Goal: Task Accomplishment & Management: Complete application form

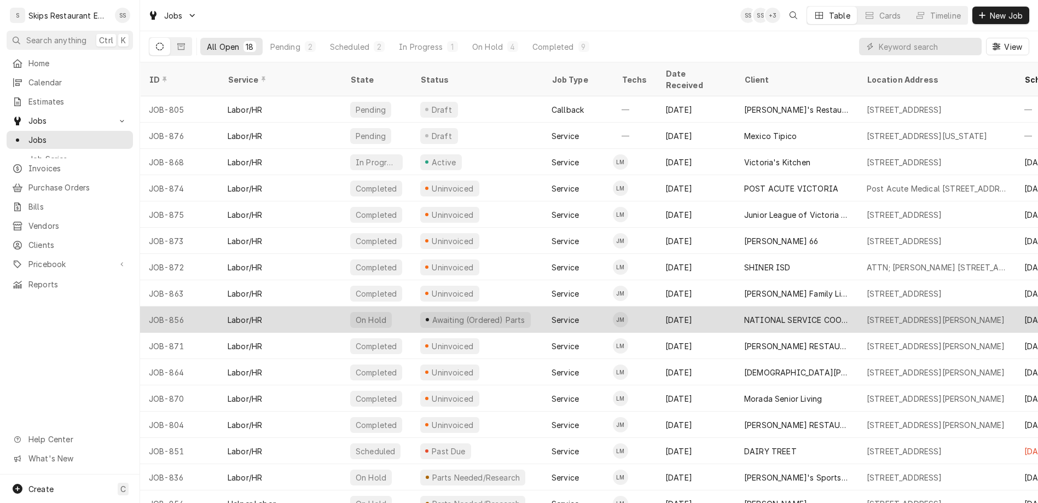
click at [751, 314] on div "NATIONAL SERVICE COOPERATIVE" at bounding box center [796, 319] width 105 height 11
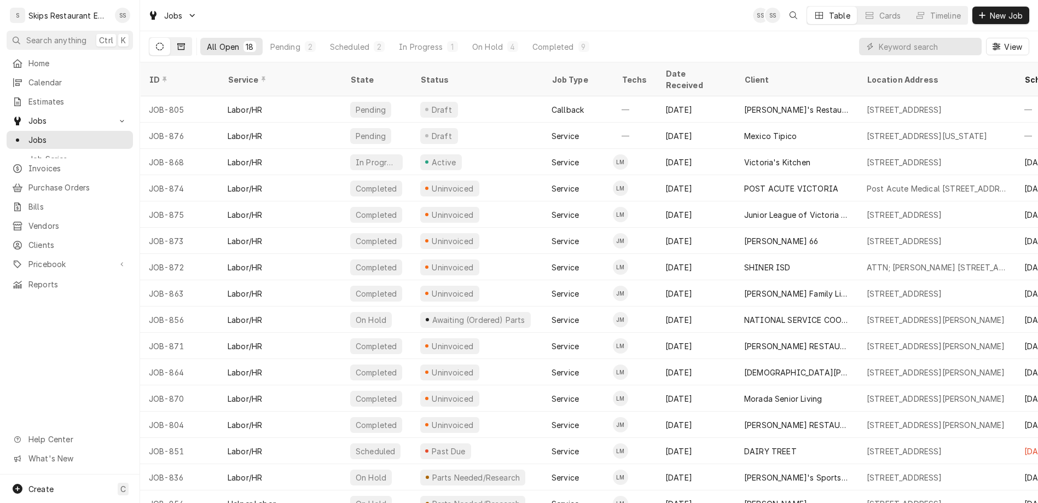
click at [177, 43] on icon "Dynamic Content Wrapper" at bounding box center [181, 46] width 8 height 7
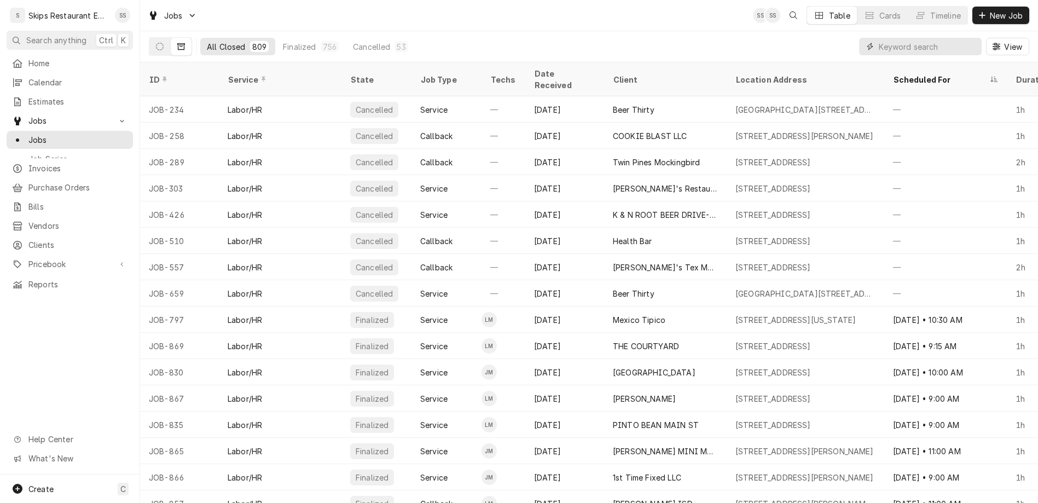
click at [949, 38] on input "Dynamic Content Wrapper" at bounding box center [927, 47] width 97 height 18
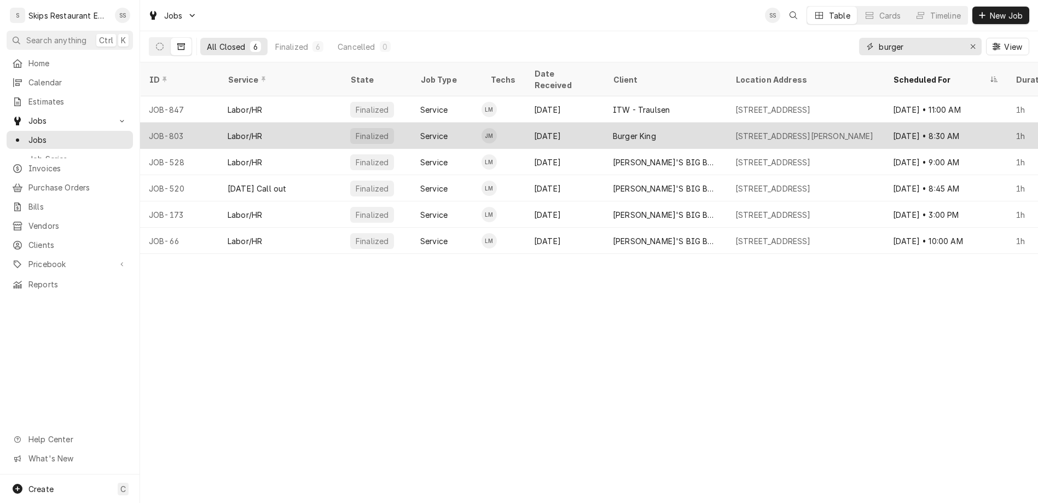
type input "burger"
click at [604, 123] on div "Burger King" at bounding box center [665, 136] width 123 height 26
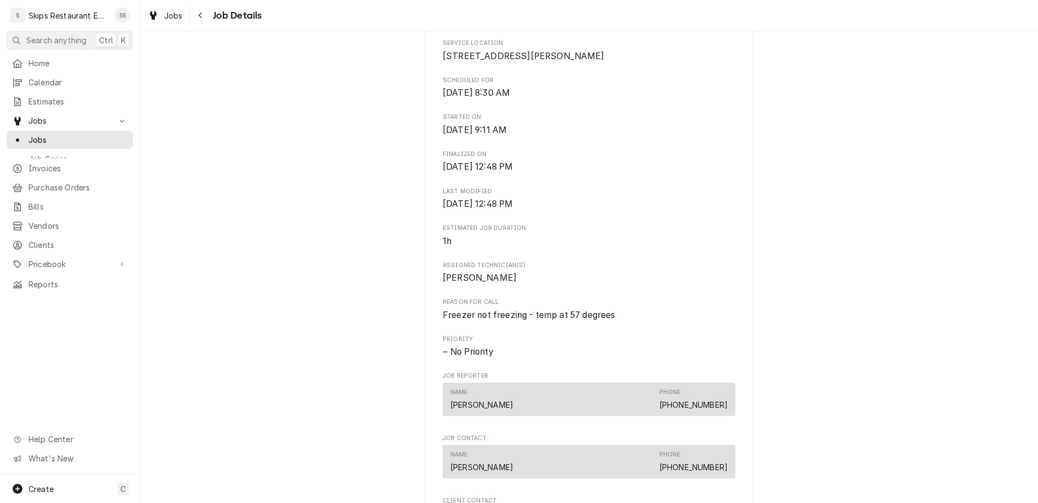
scroll to position [384, 0]
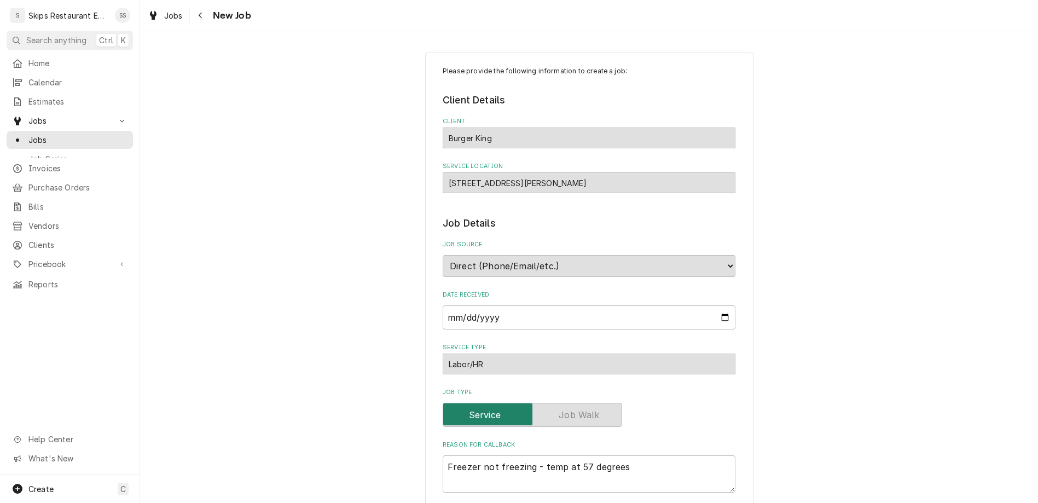
type textarea "x"
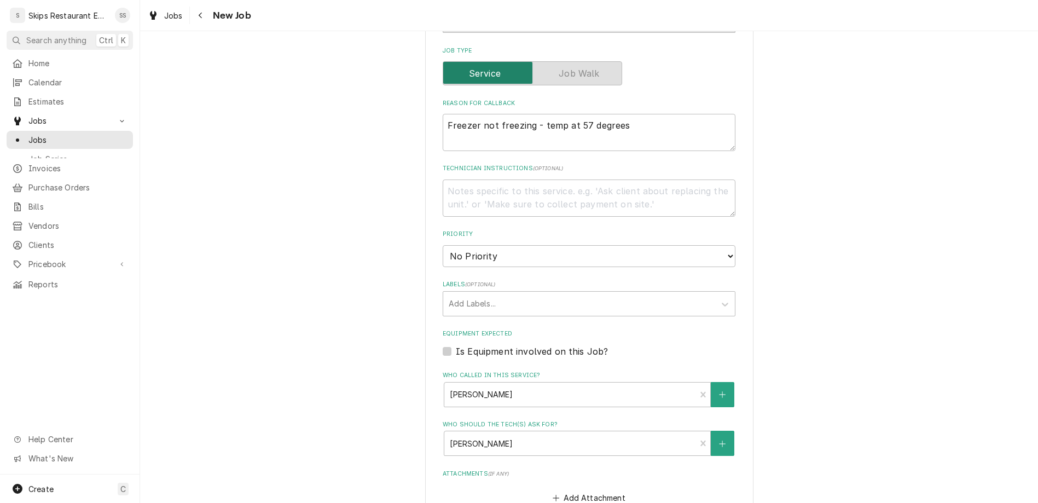
type input "2025-08-29"
type textarea "x"
select select "10:00:00"
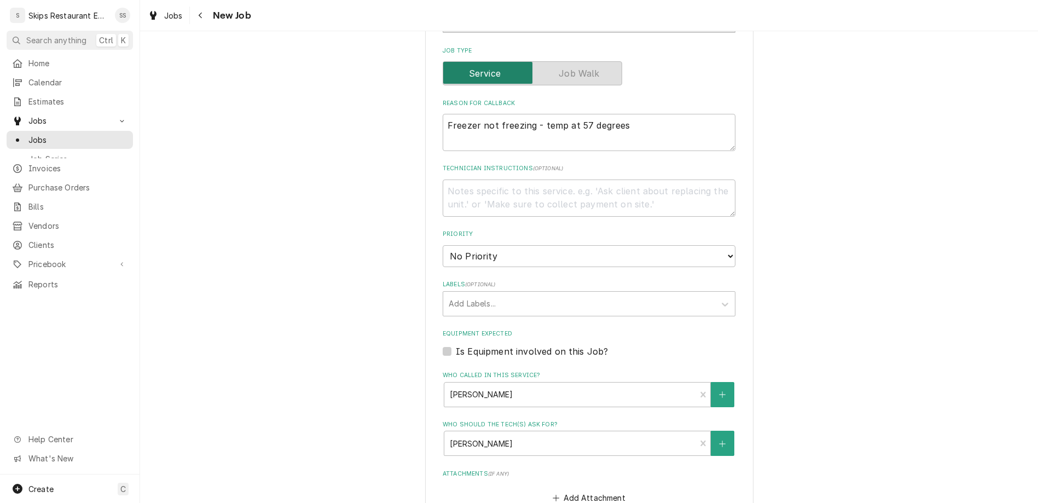
click option "10:00 AM" at bounding box center [0, 0] width 0 height 0
type textarea "x"
type input "1"
type textarea "x"
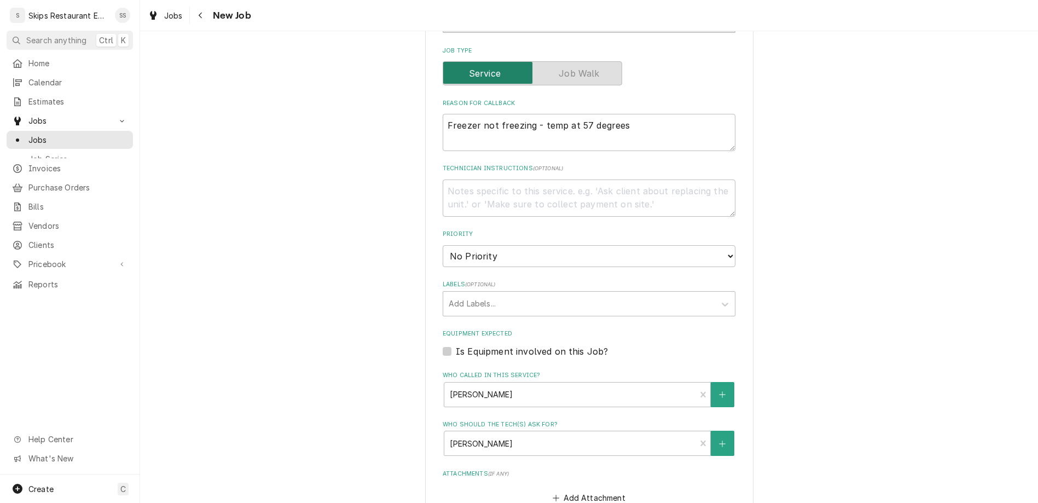
type input "1"
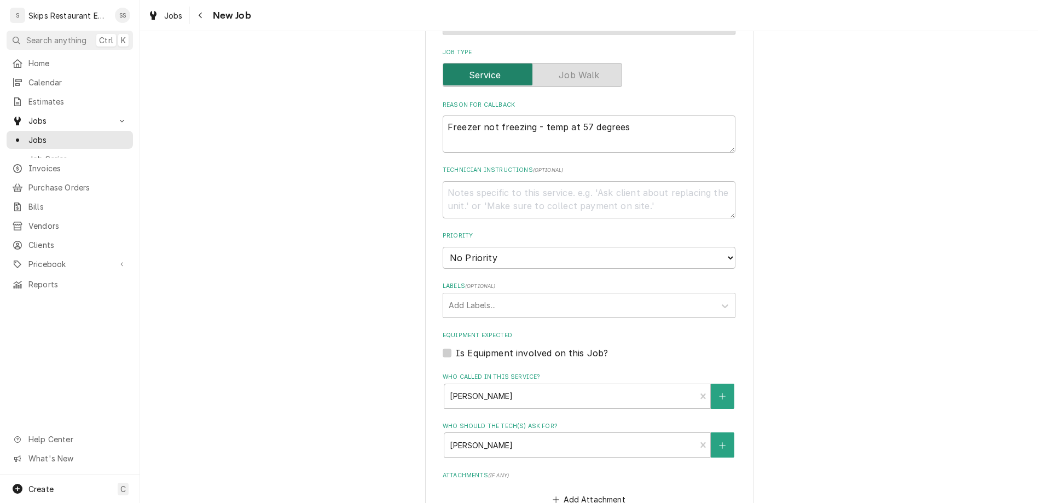
type textarea "x"
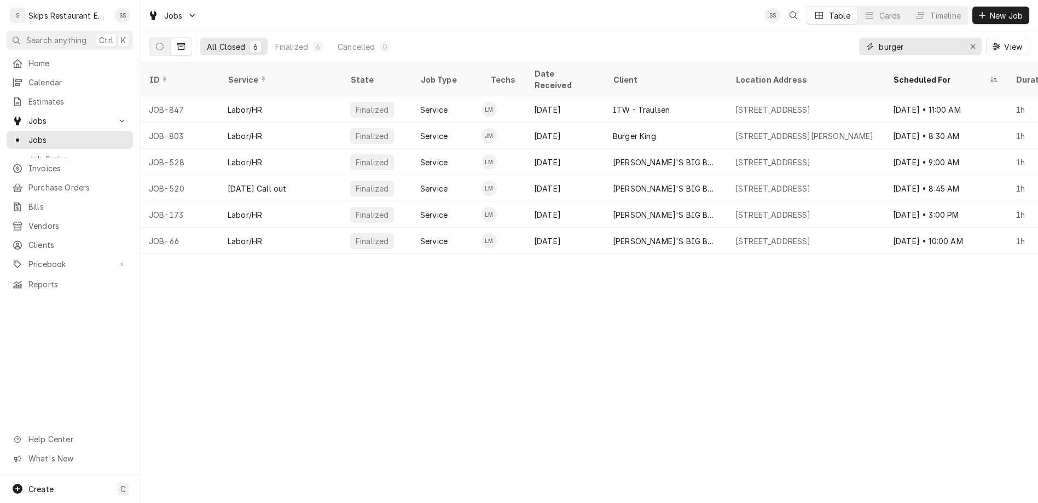
drag, startPoint x: 945, startPoint y: 36, endPoint x: 844, endPoint y: 36, distance: 101.7
click at [879, 38] on input "burger" at bounding box center [920, 47] width 82 height 18
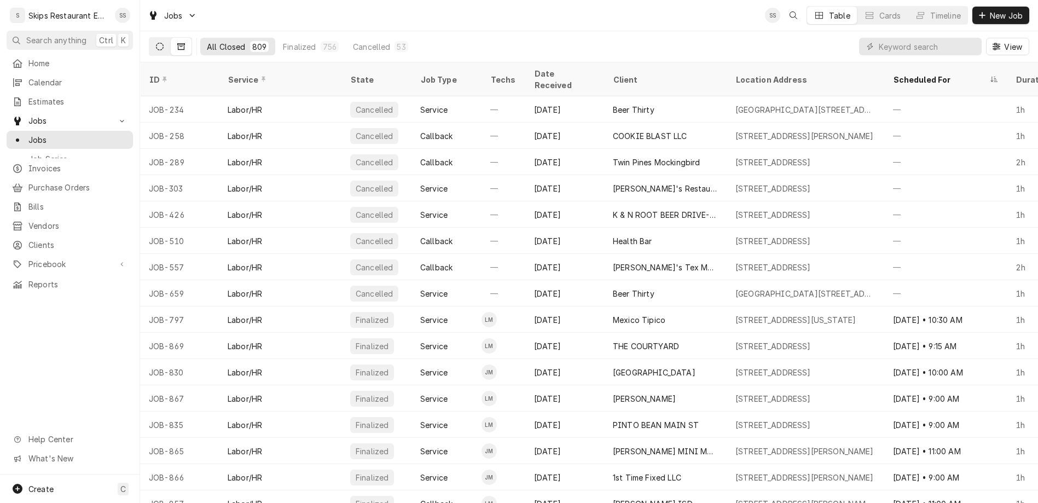
click at [156, 43] on icon "Dynamic Content Wrapper" at bounding box center [160, 47] width 8 height 8
